Goal: Task Accomplishment & Management: Manage account settings

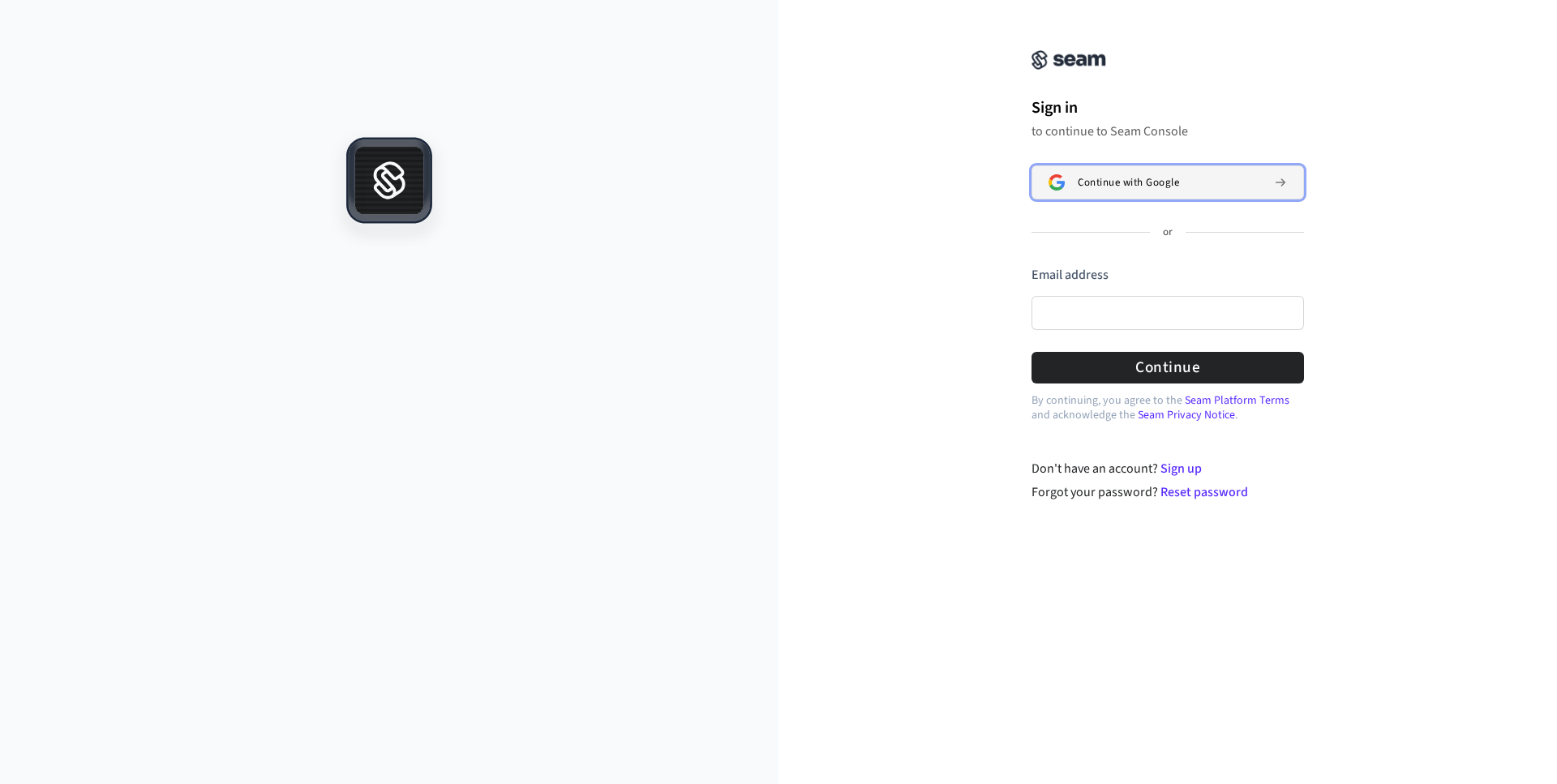
click at [1162, 180] on span "Continue with Google" at bounding box center [1128, 182] width 101 height 13
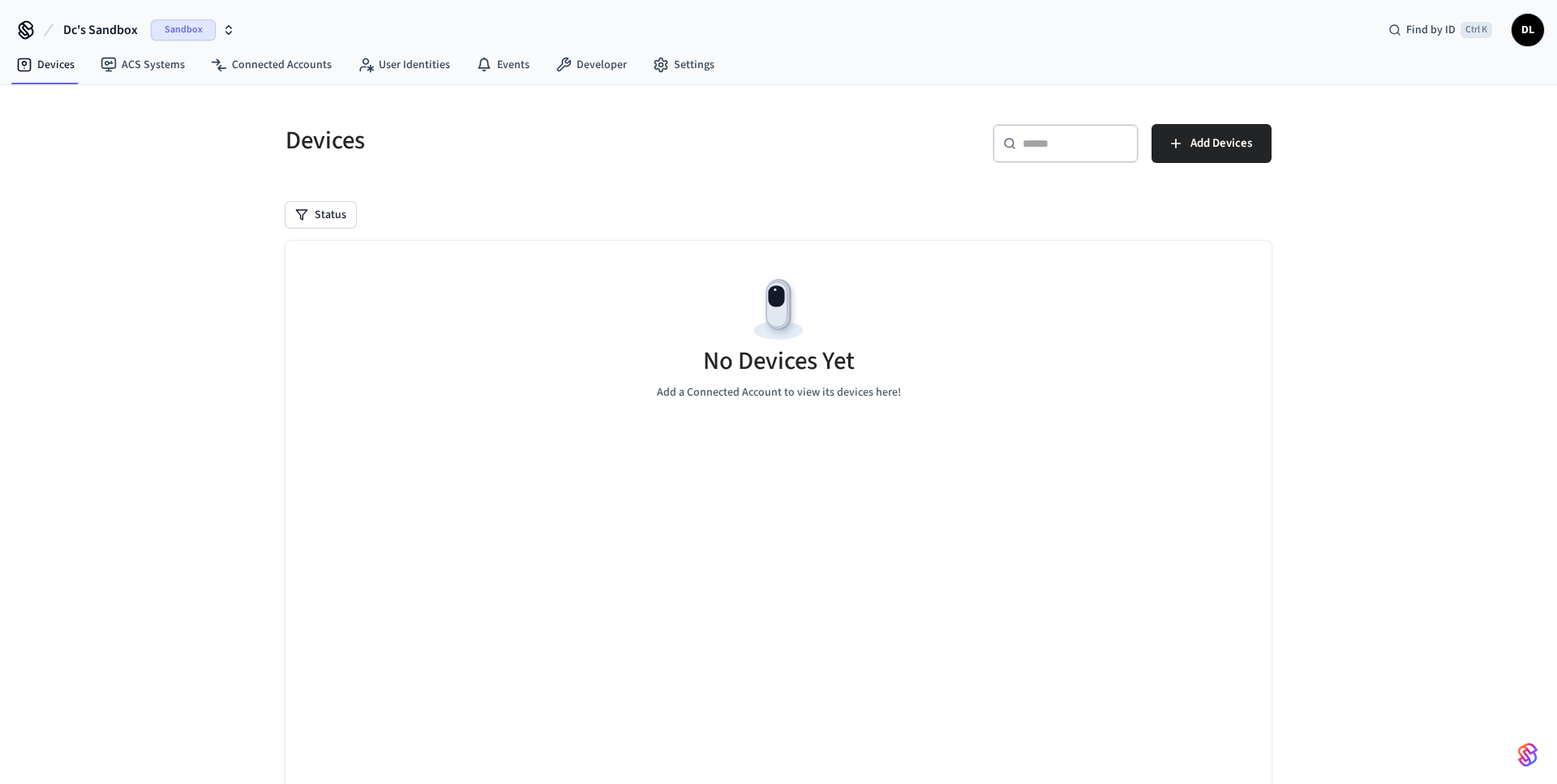
click at [232, 26] on icon "button" at bounding box center [229, 30] width 13 height 13
click at [578, 57] on link "Developer" at bounding box center [590, 65] width 97 height 29
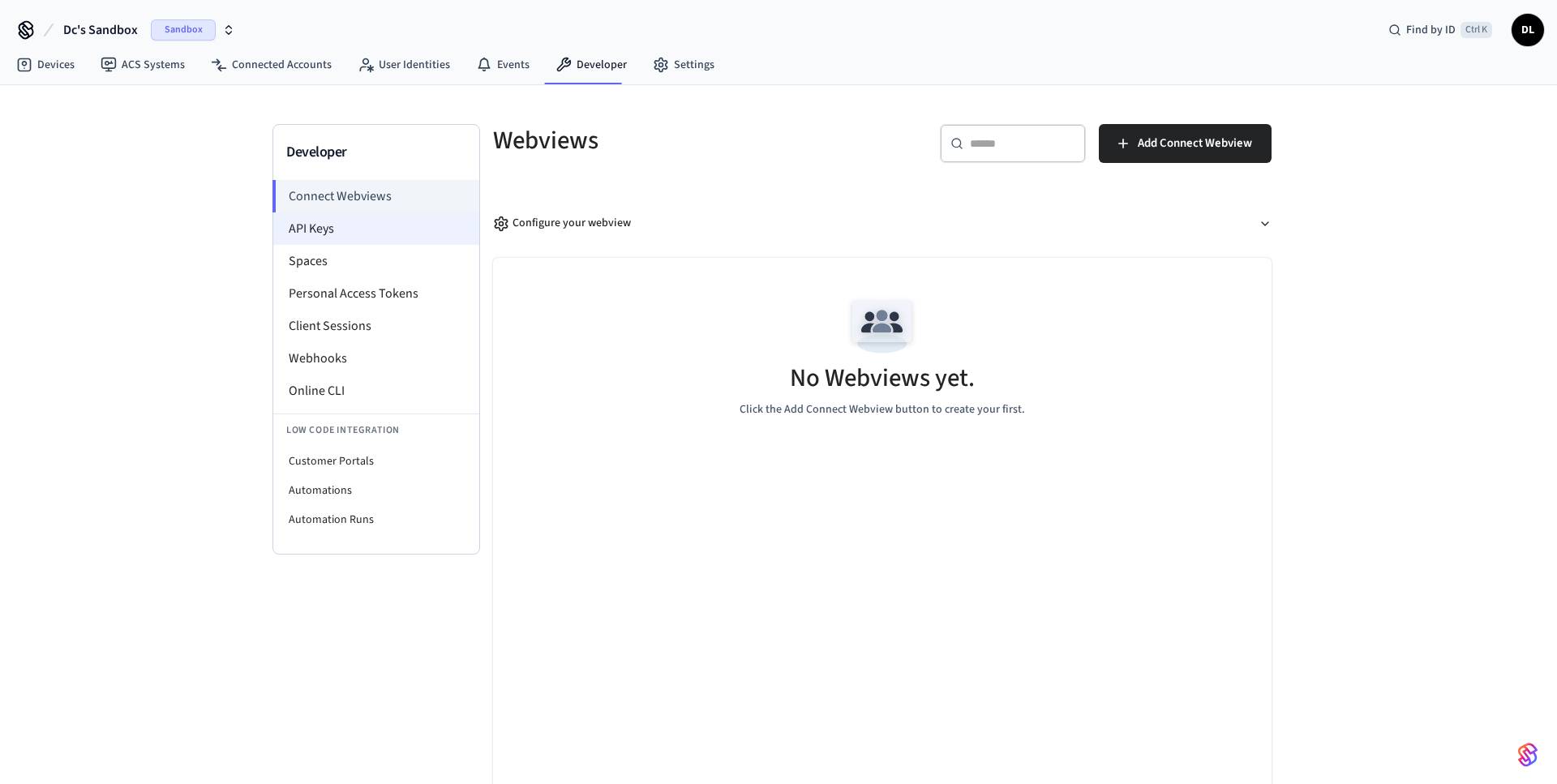
click at [351, 231] on li "API Keys" at bounding box center [376, 229] width 206 height 33
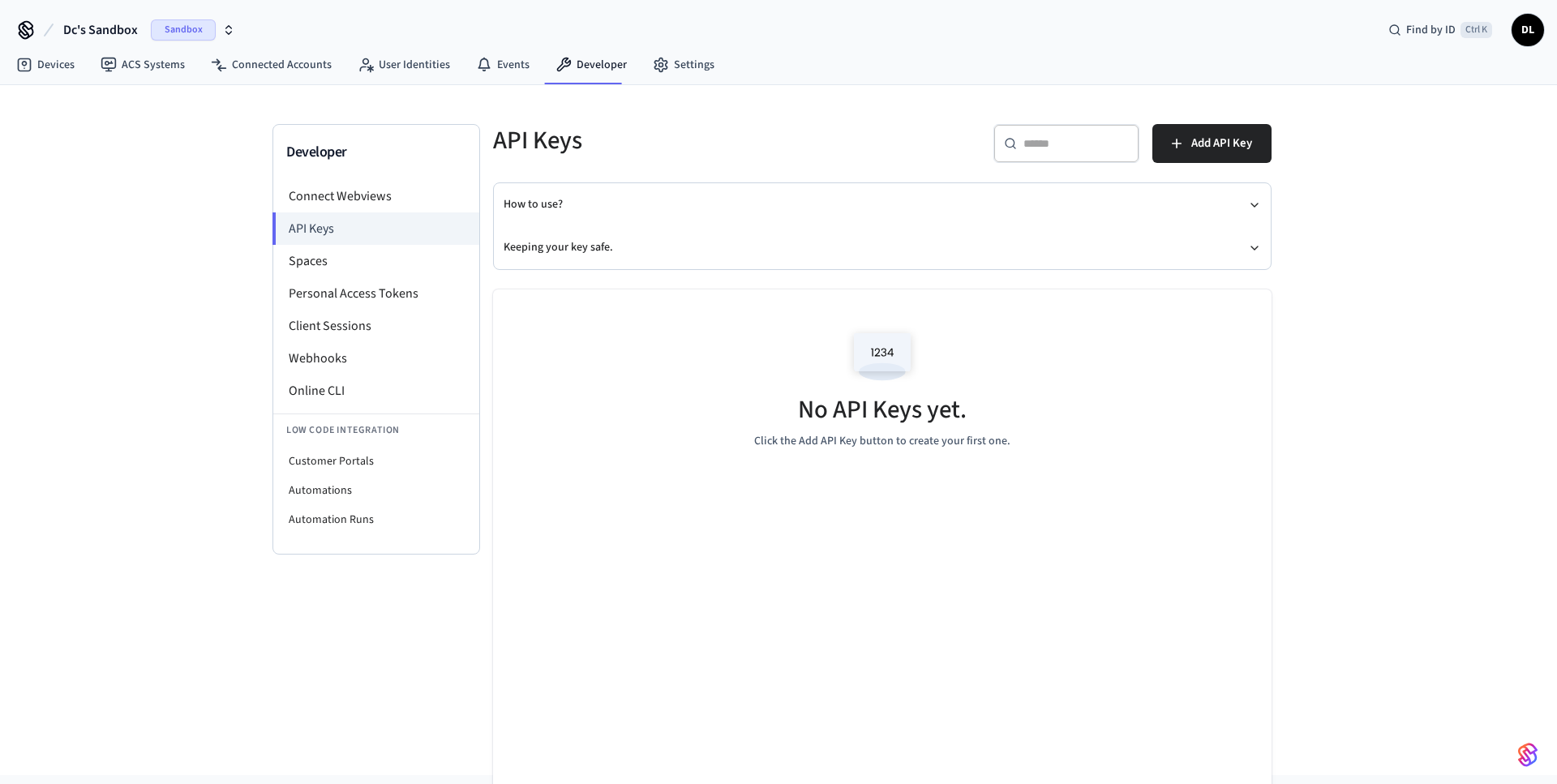
click at [828, 445] on p "Click the Add API Key button to create your first one." at bounding box center [882, 441] width 256 height 17
click at [1205, 142] on span "Add API Key" at bounding box center [1221, 144] width 61 height 21
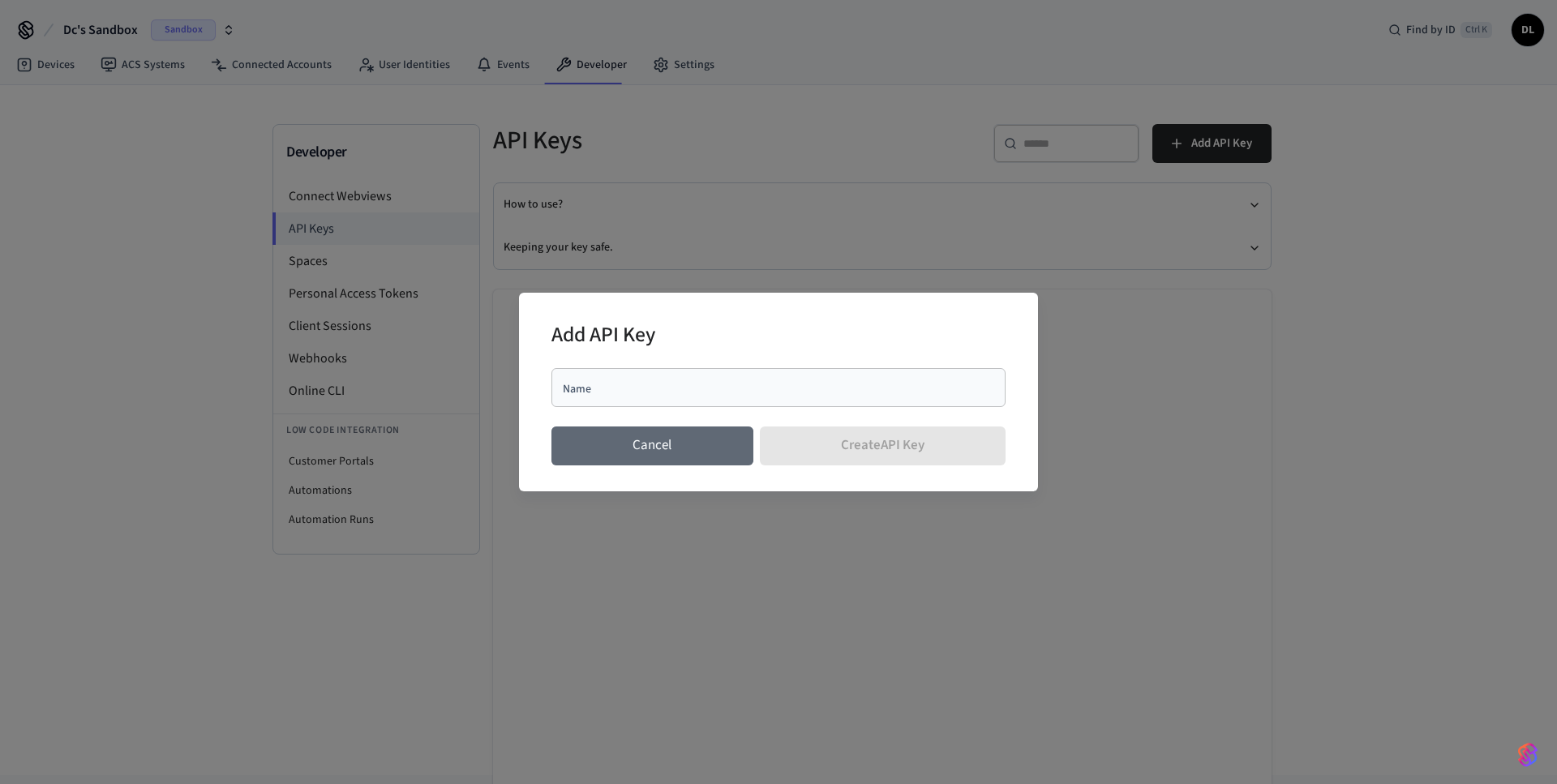
click at [630, 446] on button "Cancel" at bounding box center [652, 446] width 202 height 39
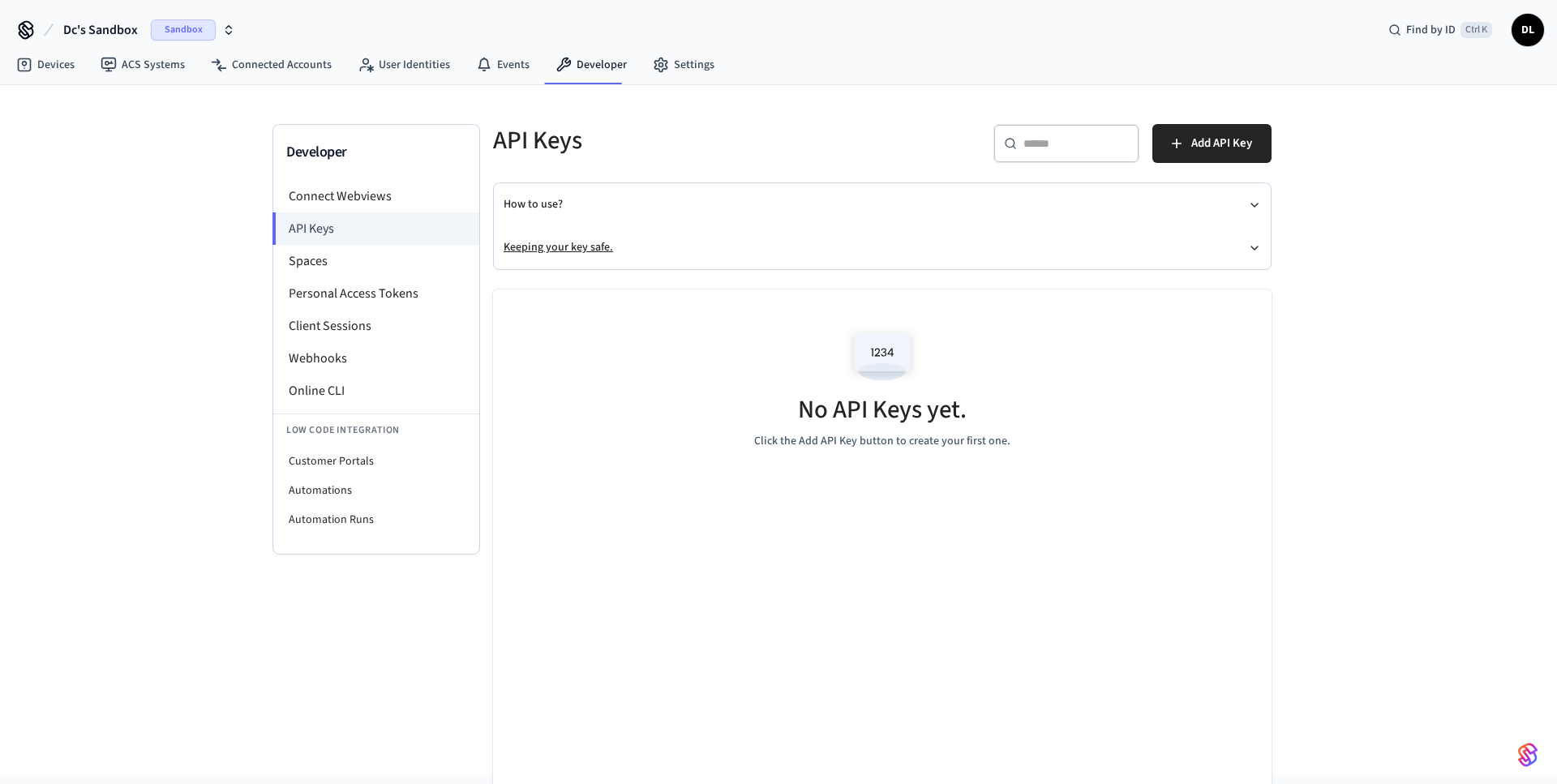
click at [1259, 244] on icon "button" at bounding box center [1254, 248] width 13 height 13
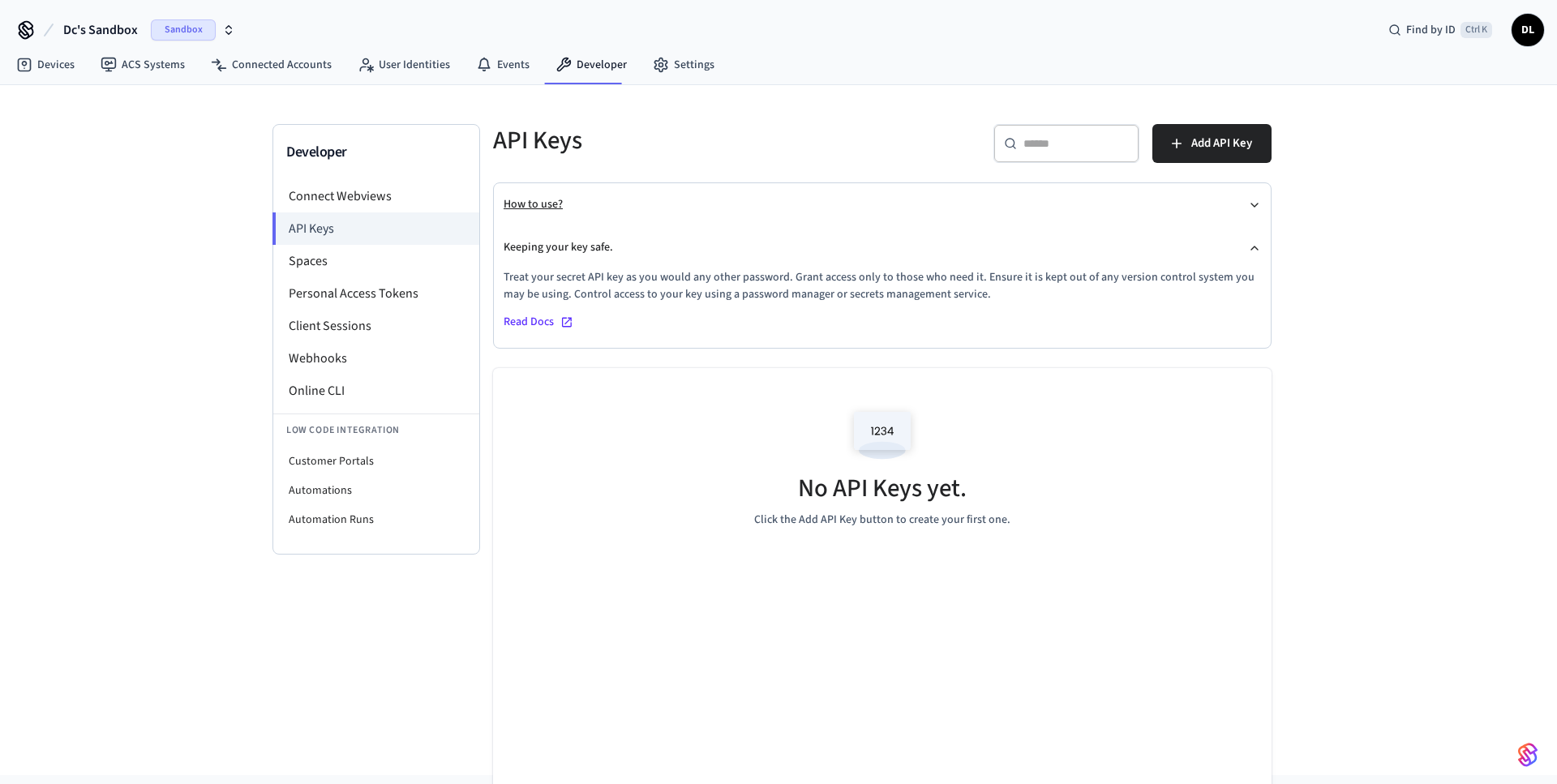
click at [1250, 205] on icon "button" at bounding box center [1254, 205] width 13 height 13
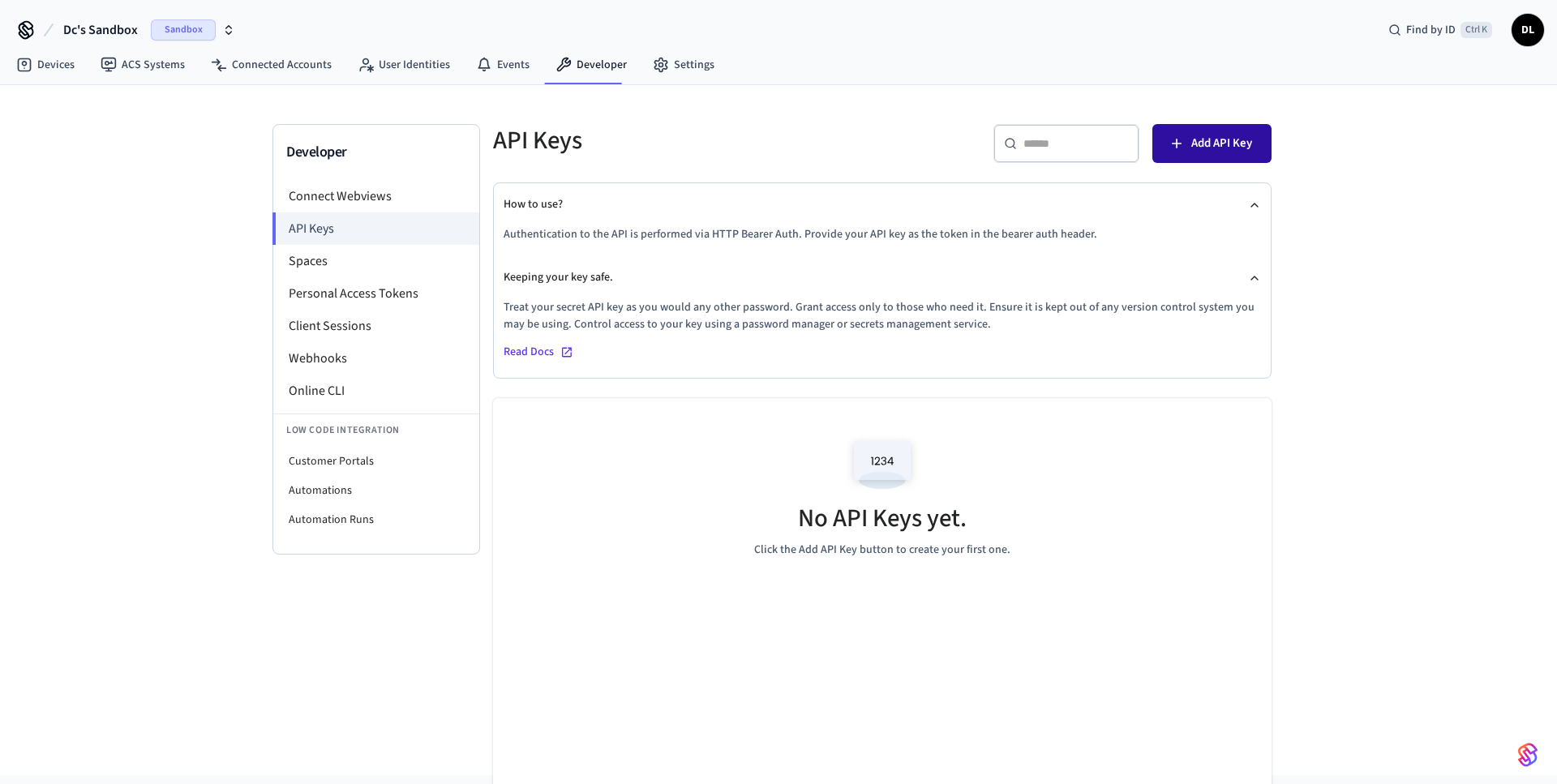
click at [1222, 137] on span "Add API Key" at bounding box center [1221, 144] width 61 height 21
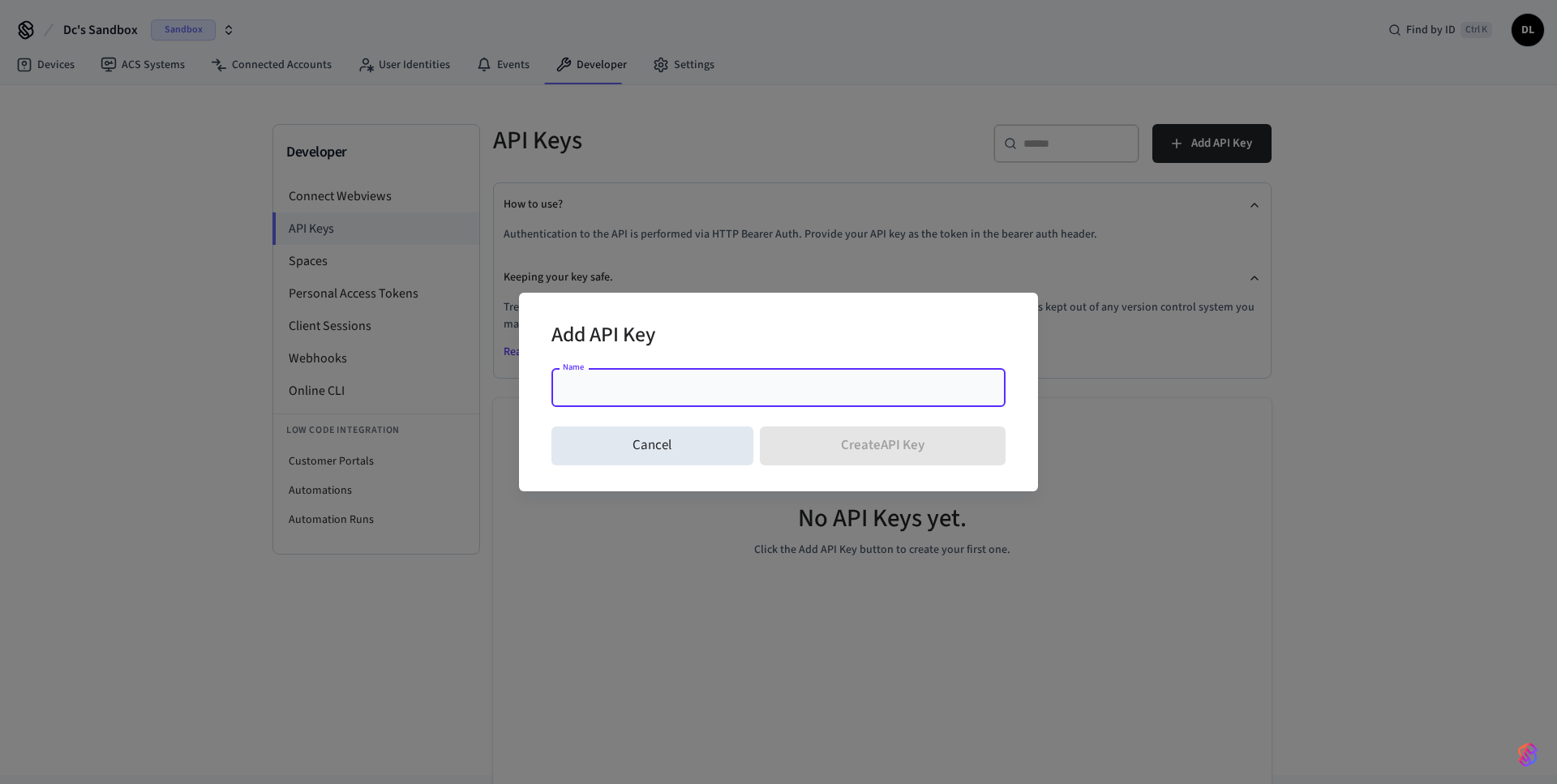
click at [712, 393] on input "Name" at bounding box center [778, 388] width 434 height 16
type input "*"
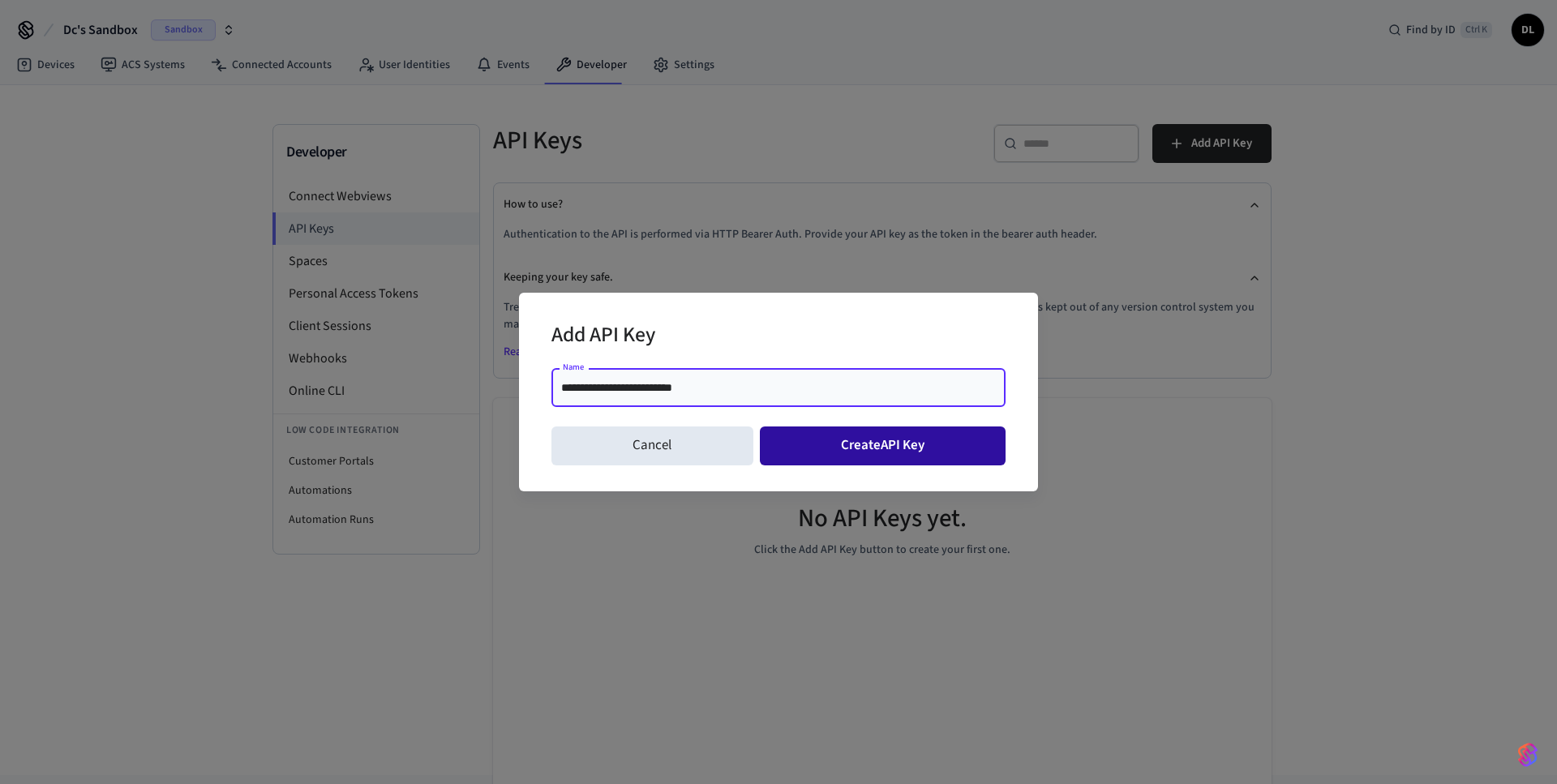
type input "**********"
click at [812, 444] on button "Create API Key" at bounding box center [882, 446] width 246 height 39
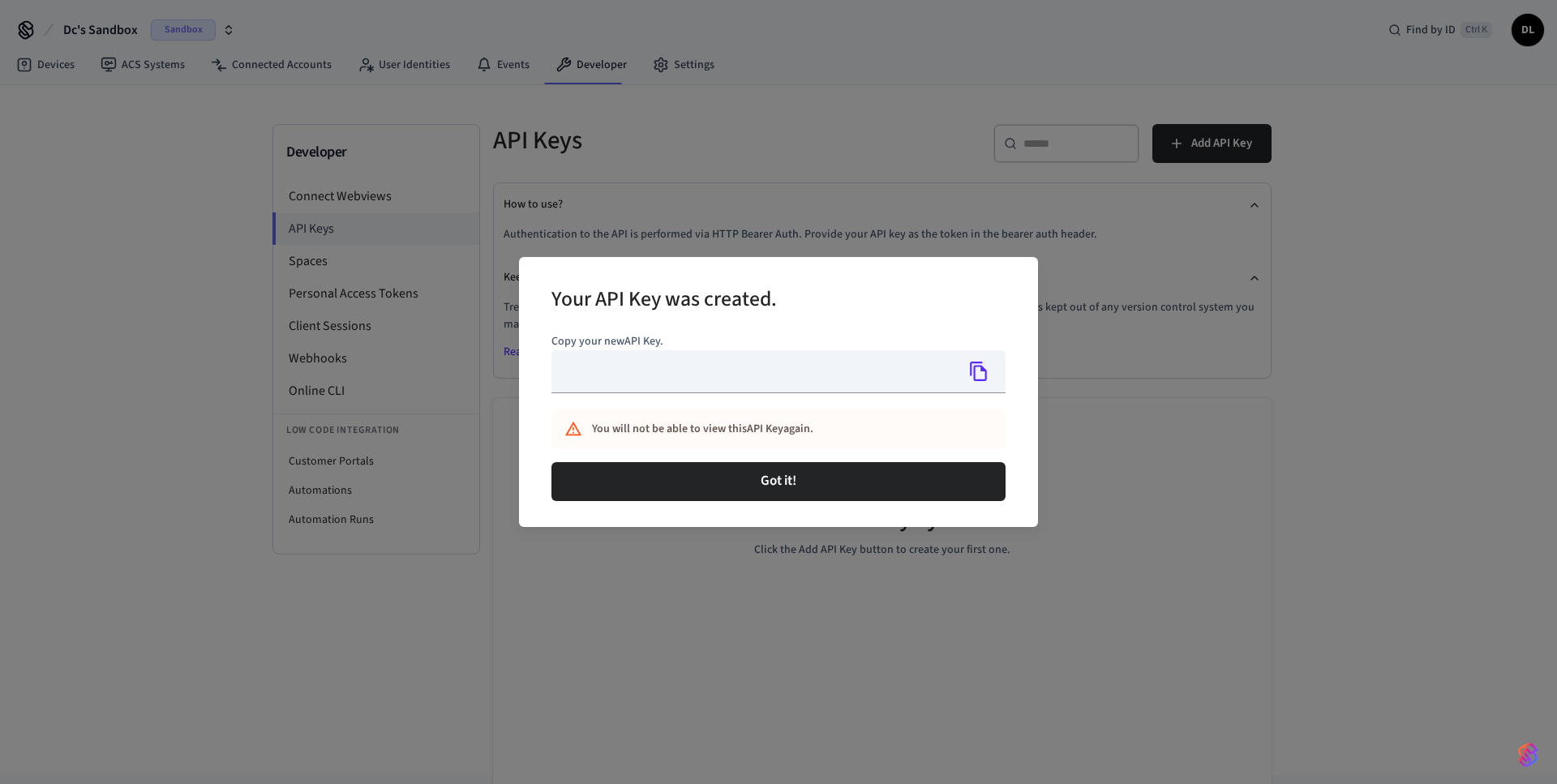
type input "**********"
click at [703, 375] on input "**********" at bounding box center [753, 371] width 404 height 43
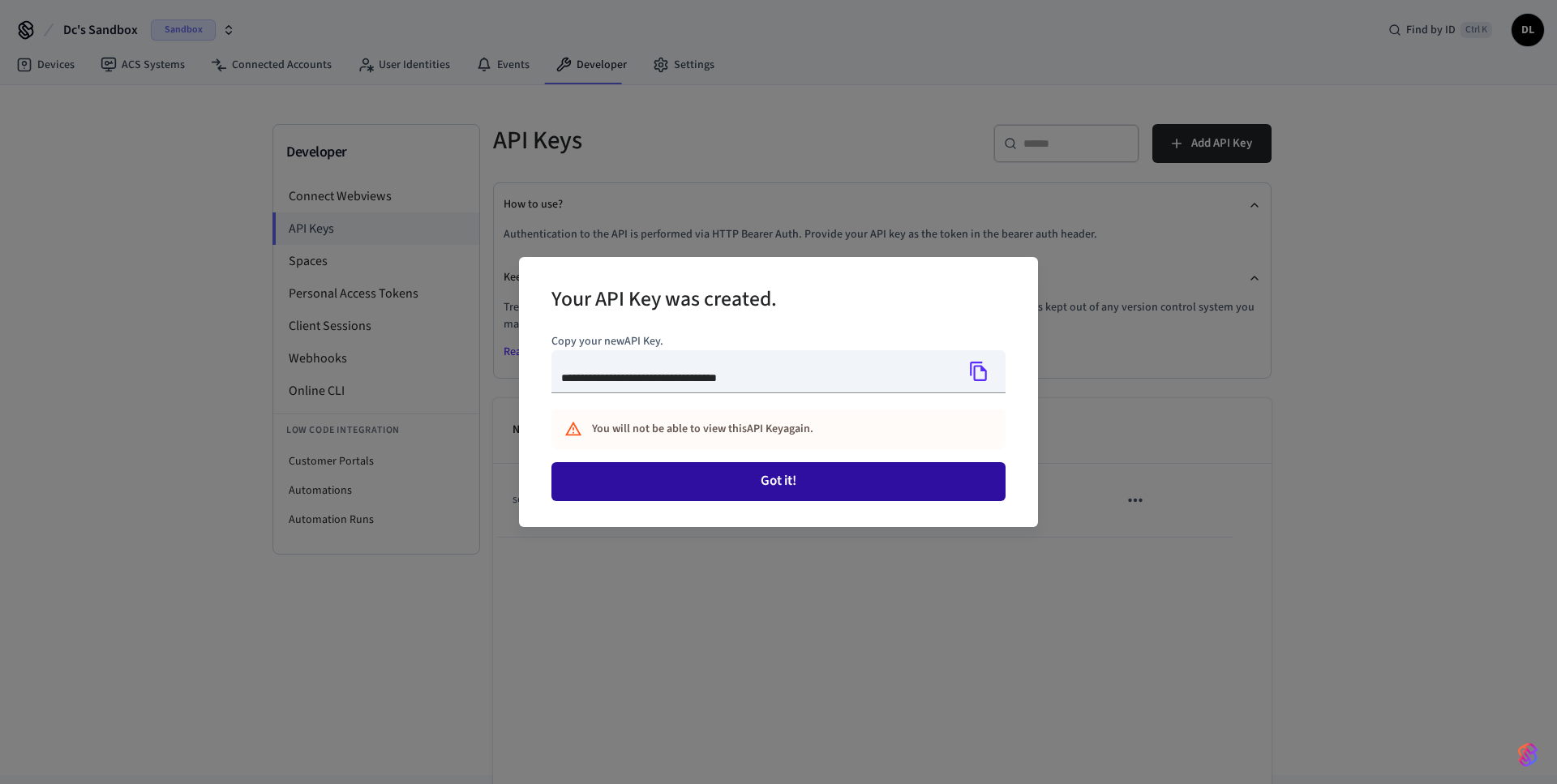
click at [832, 467] on button "Got it!" at bounding box center [778, 482] width 454 height 39
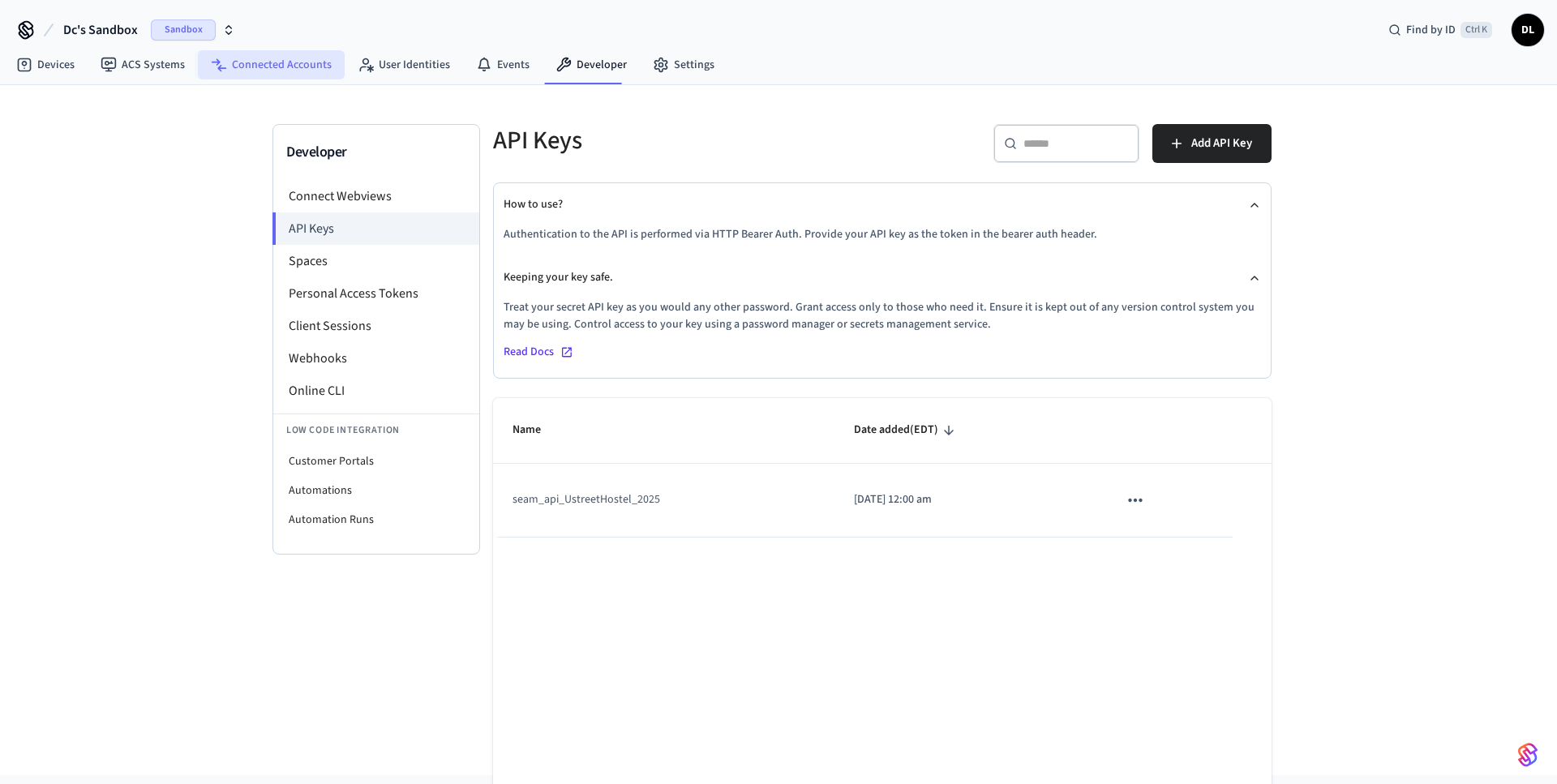
click at [262, 61] on link "Connected Accounts" at bounding box center [271, 65] width 146 height 29
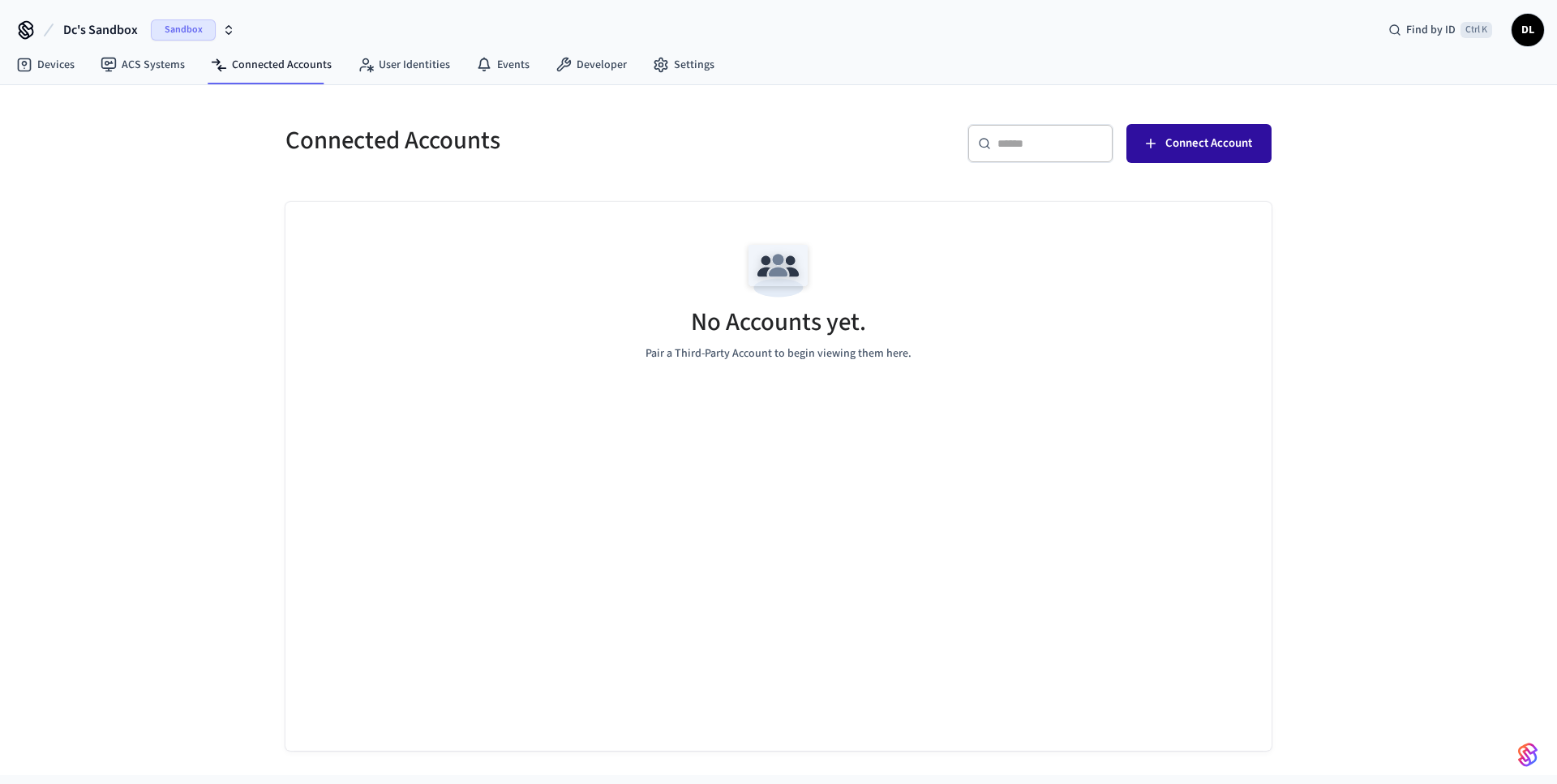
click at [1186, 148] on span "Connect Account" at bounding box center [1209, 144] width 87 height 21
click at [1197, 144] on span "Connect Account" at bounding box center [1209, 144] width 87 height 21
click at [231, 25] on icon "button" at bounding box center [229, 30] width 13 height 13
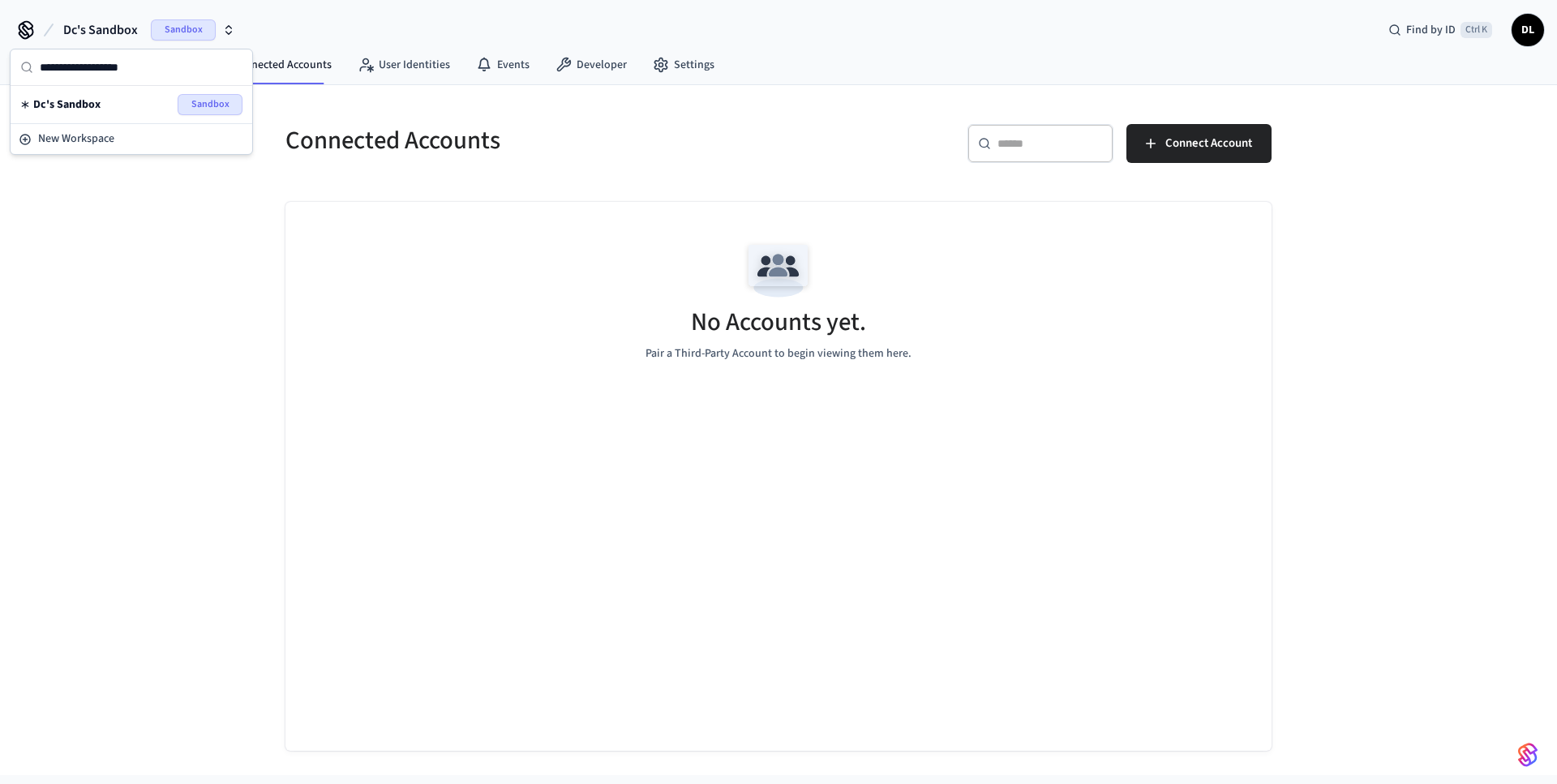
click at [228, 26] on icon "button" at bounding box center [229, 27] width 6 height 2
click at [195, 33] on span "Sandbox" at bounding box center [182, 30] width 65 height 21
click at [47, 141] on span "New Workspace" at bounding box center [76, 139] width 76 height 17
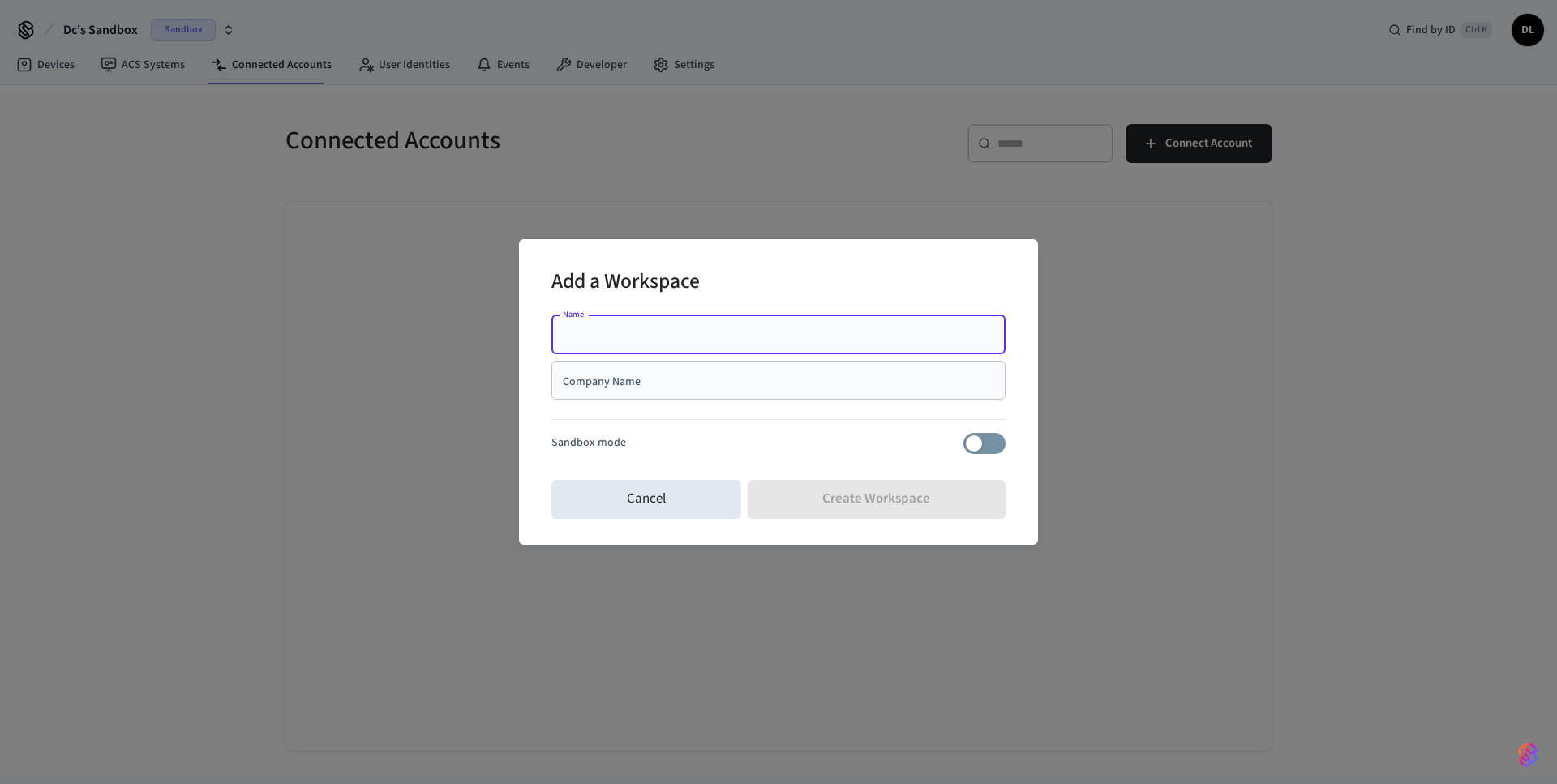
click at [612, 384] on input "Company Name" at bounding box center [778, 380] width 434 height 16
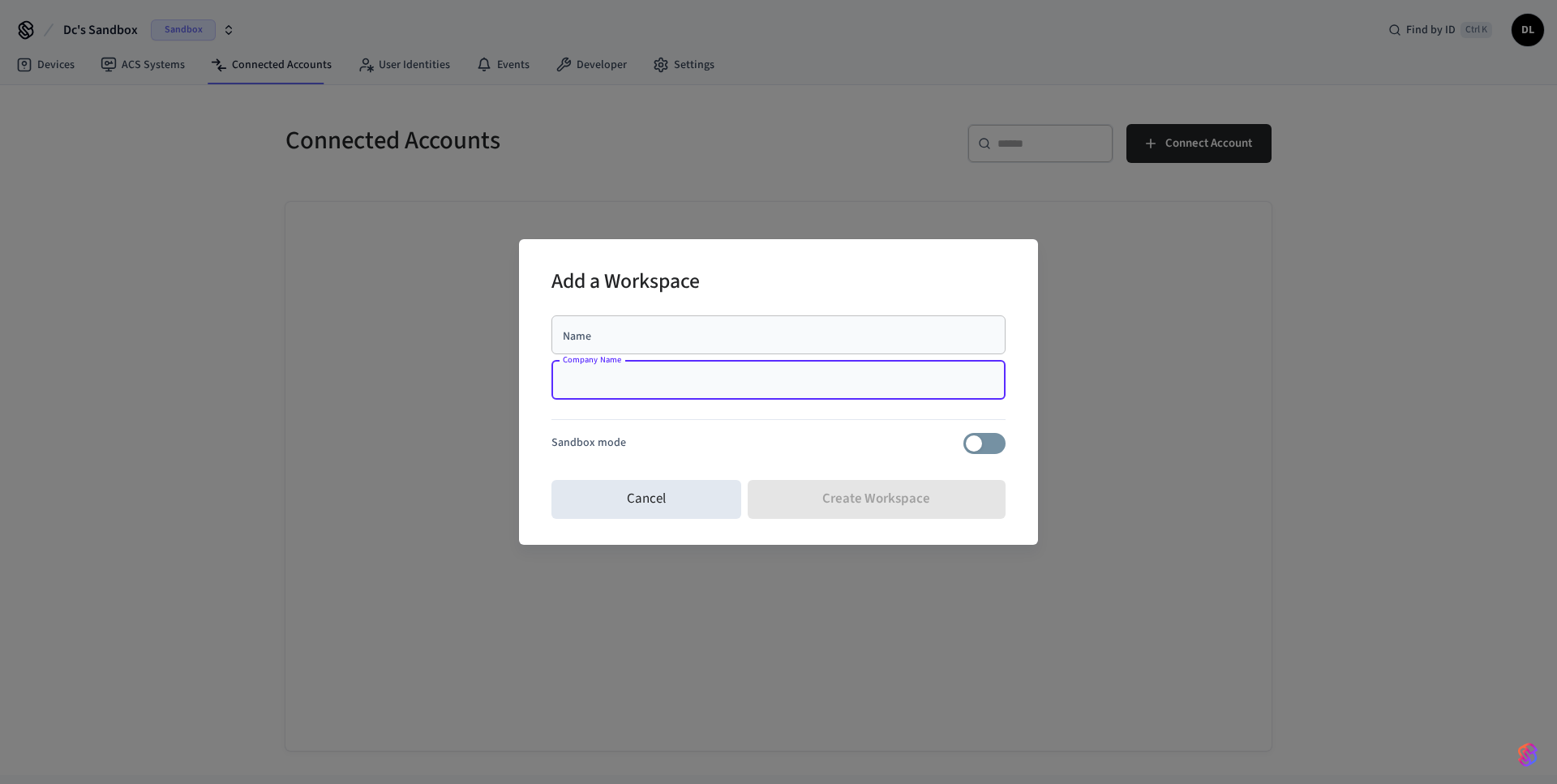
click at [637, 338] on input "Name" at bounding box center [778, 335] width 434 height 16
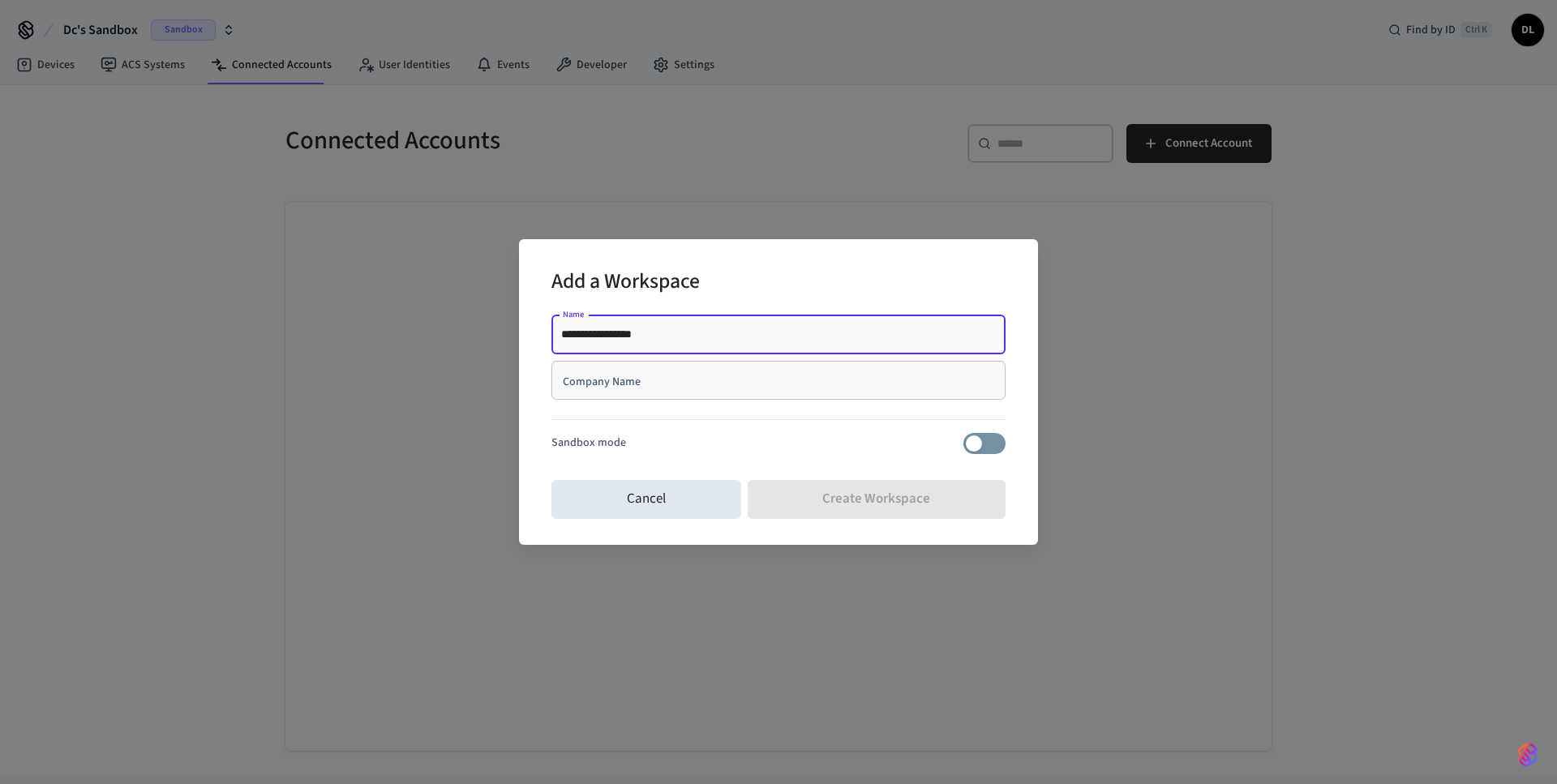
type input "**********"
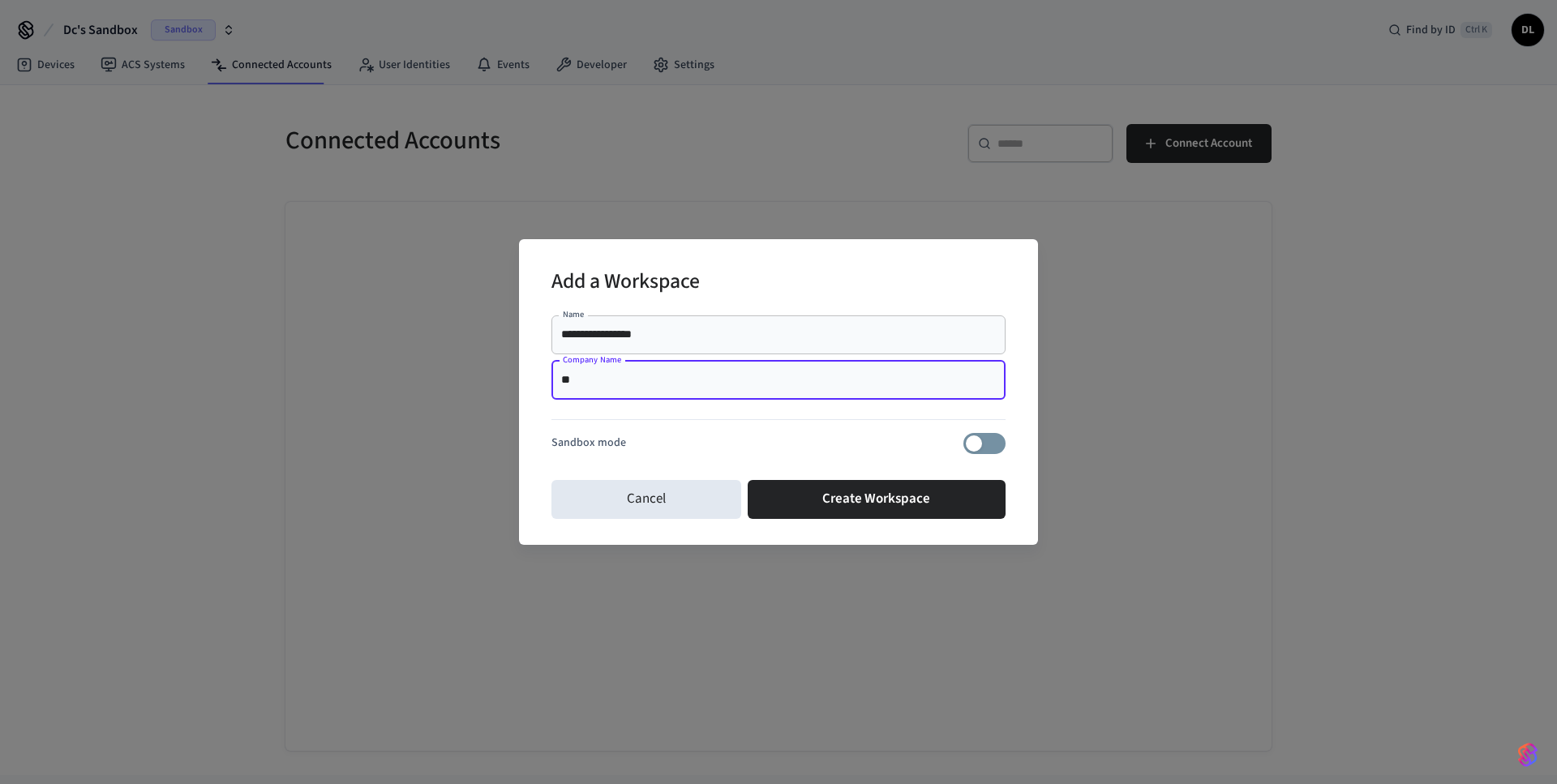
type input "*"
type input "**********"
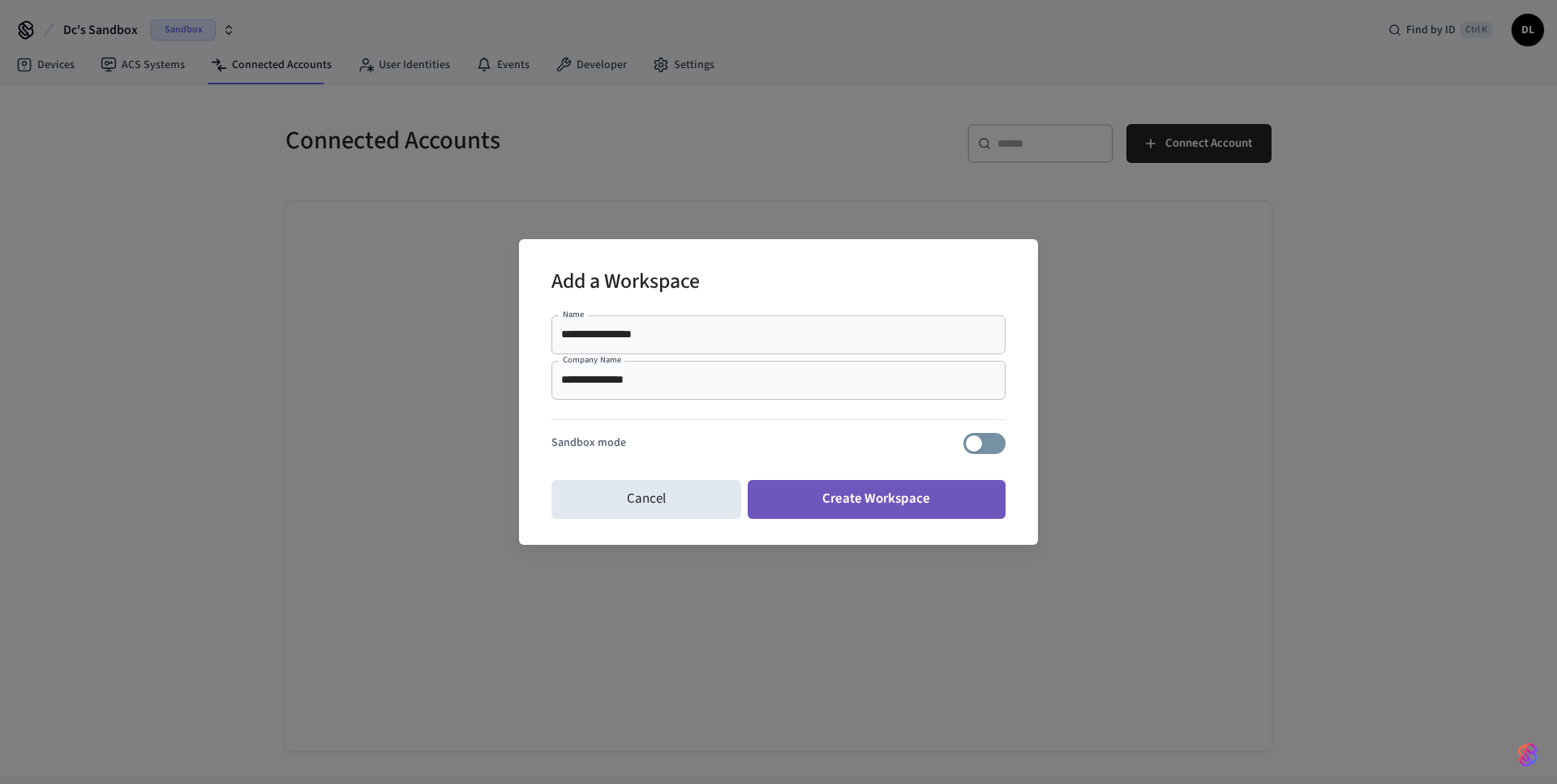
click at [882, 495] on button "Create Workspace" at bounding box center [877, 500] width 258 height 39
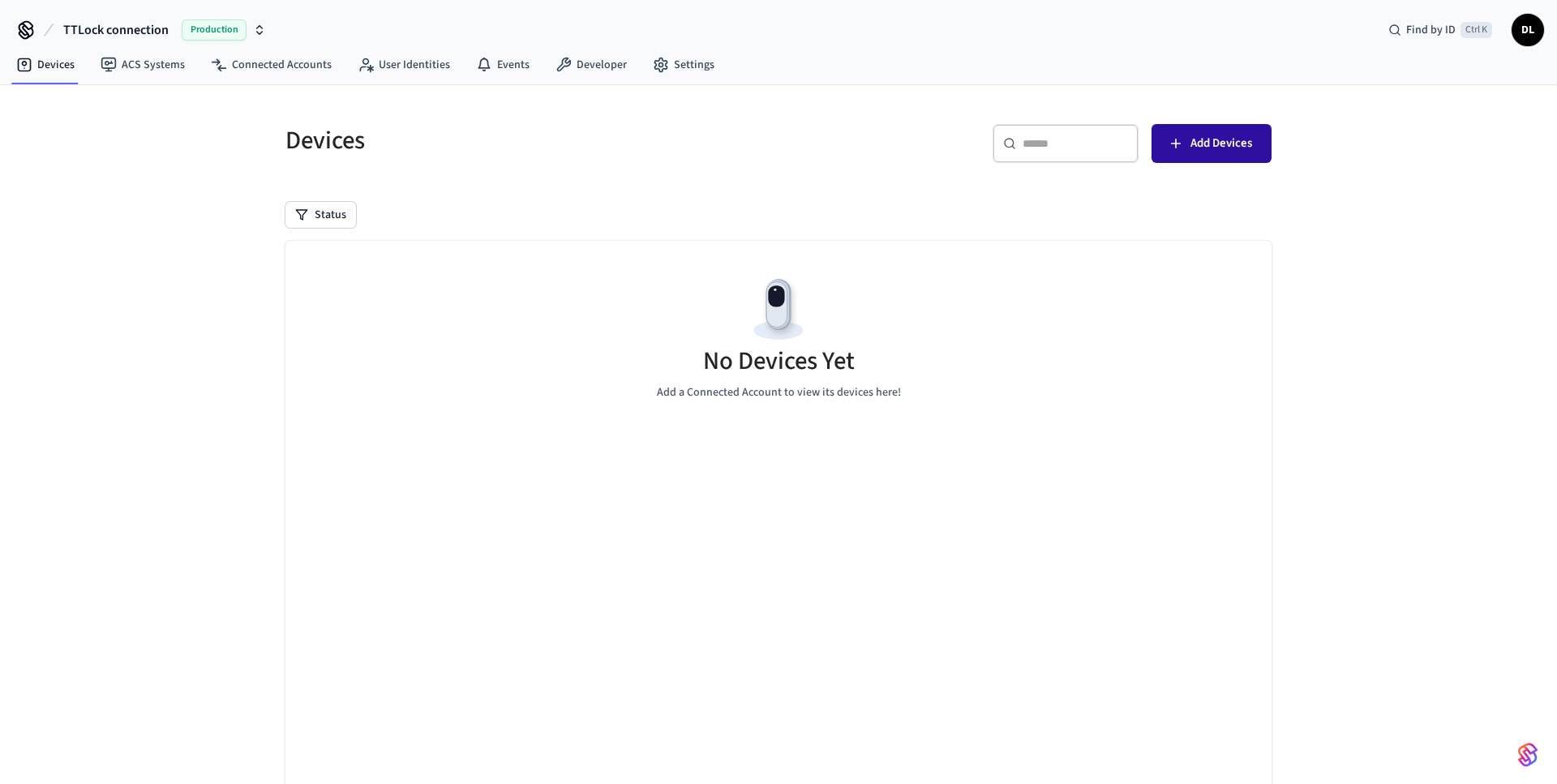
click at [1209, 145] on span "Add Devices" at bounding box center [1220, 144] width 61 height 21
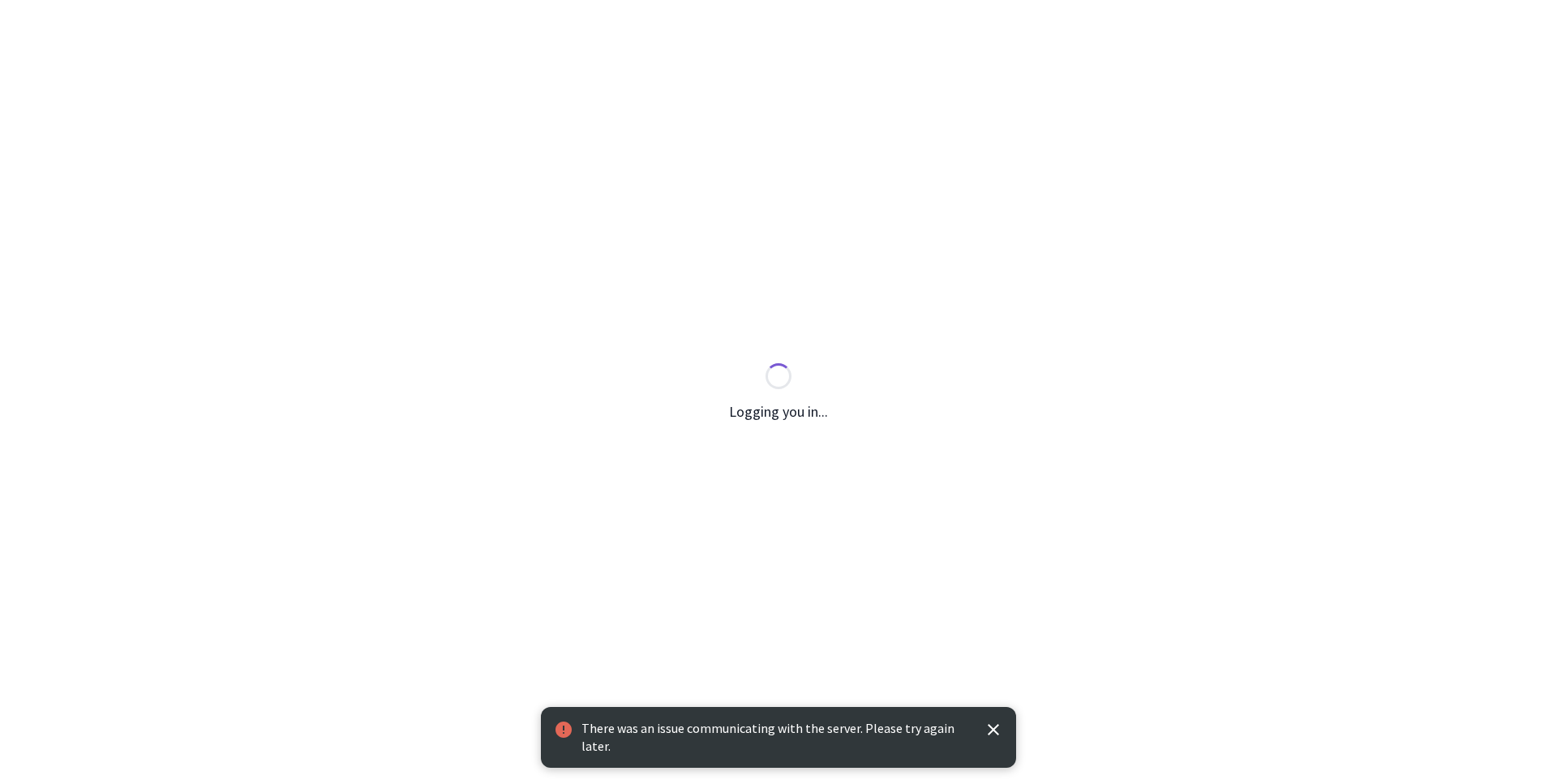
click at [612, 729] on p "There was an issue communicating with the server. Please try again later." at bounding box center [776, 737] width 389 height 35
click at [788, 396] on div "Logging you in..." at bounding box center [778, 392] width 1054 height 57
